Goal: Information Seeking & Learning: Find specific fact

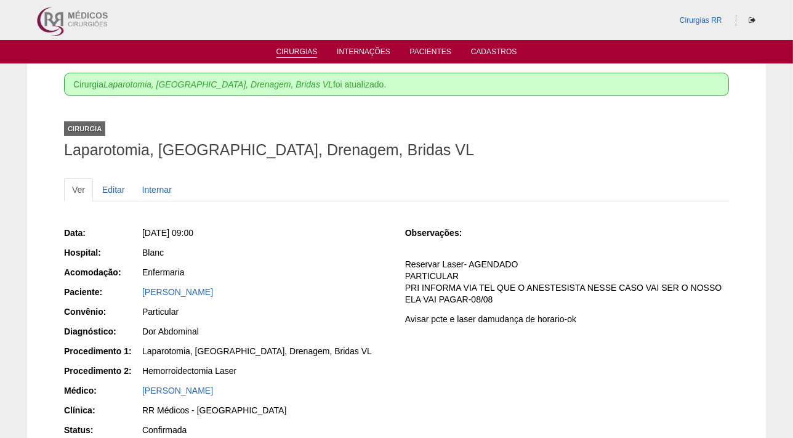
click at [302, 49] on link "Cirurgias" at bounding box center [296, 52] width 41 height 10
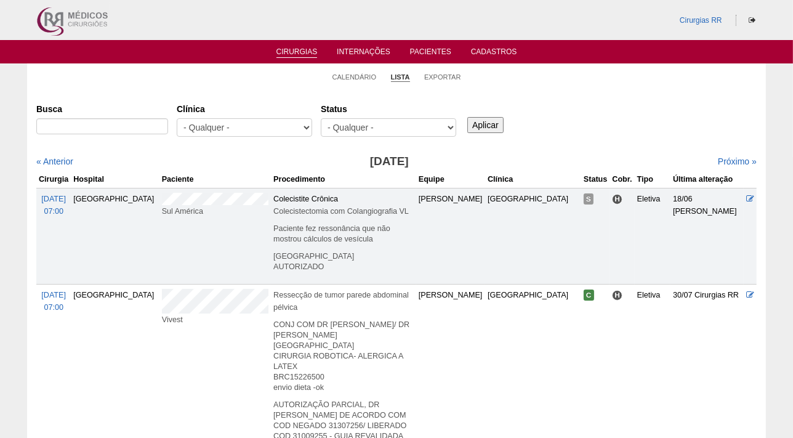
select select "resr"
click at [321, 118] on select "- Qualquer - Reservada Confirmada Suspensa Cancelada" at bounding box center [388, 127] width 135 height 18
click at [491, 120] on input "Aplicar" at bounding box center [485, 125] width 36 height 16
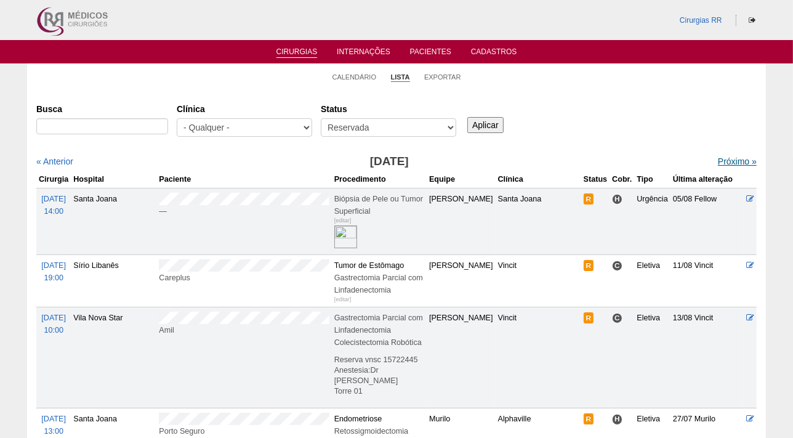
click at [718, 158] on link "Próximo »" at bounding box center [737, 161] width 39 height 10
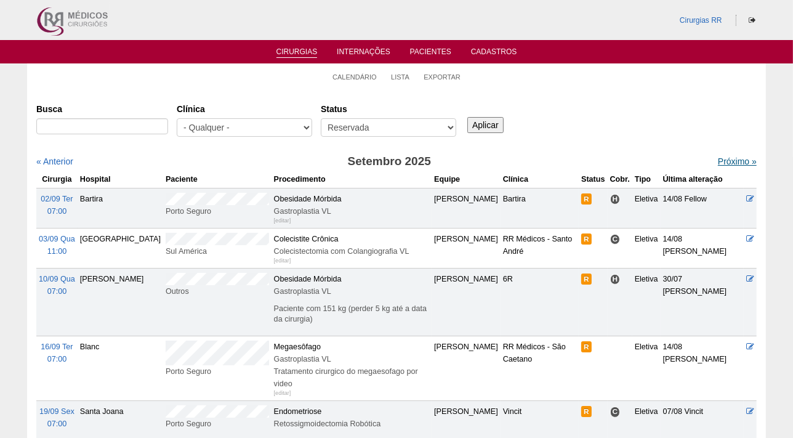
click at [720, 163] on link "Próximo »" at bounding box center [737, 161] width 39 height 10
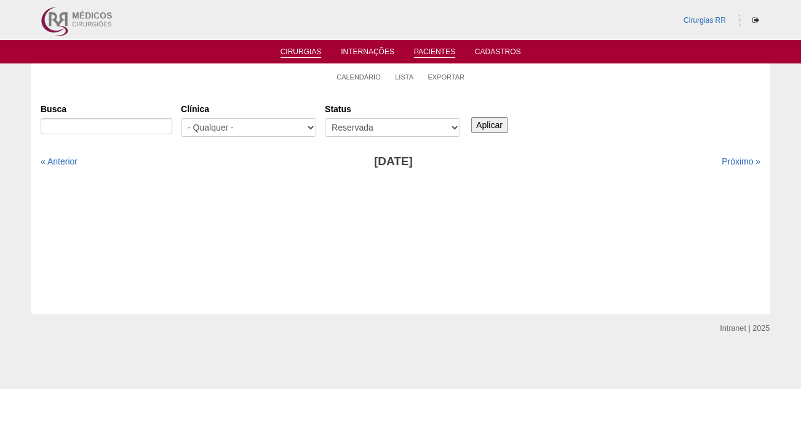
click at [441, 51] on link "Pacientes" at bounding box center [434, 52] width 41 height 10
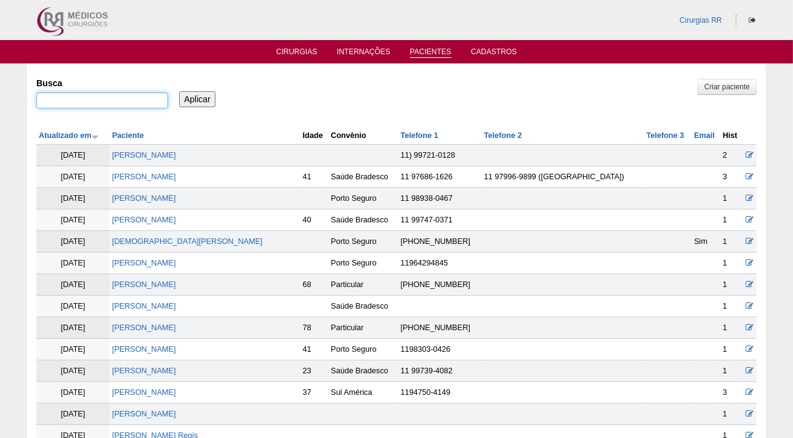
click at [84, 101] on input "Busca" at bounding box center [102, 100] width 132 height 16
paste input "LAURA SOLIS TOMAZ DA SILVA"
type input "LAURA SOLIS TOMAZ DA SILVA"
click at [191, 97] on input "Aplicar" at bounding box center [197, 99] width 36 height 16
